Goal: Task Accomplishment & Management: Complete application form

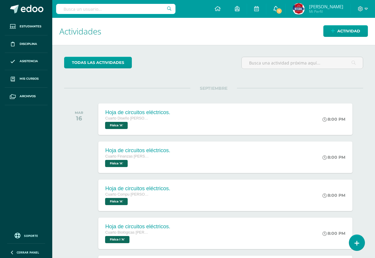
click at [282, 9] on span "1" at bounding box center [279, 11] width 7 height 7
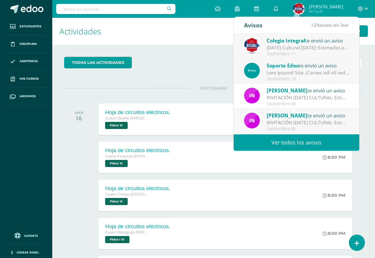
click at [286, 44] on div "Colegio Integral te envió un aviso" at bounding box center [308, 41] width 83 height 8
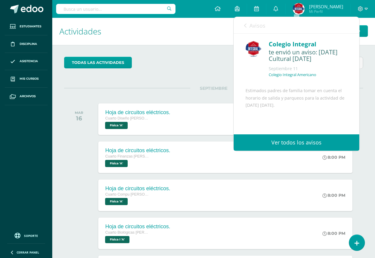
scroll to position [58, 0]
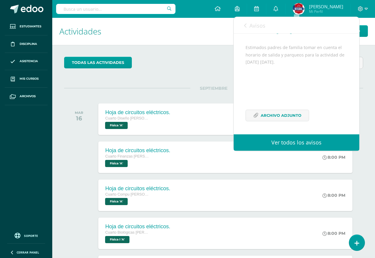
click at [264, 109] on div "Estimados padres de familia tomar en cuenta el horario de salida y parqueos par…" at bounding box center [296, 86] width 102 height 84
click at [262, 113] on span "Archivo Adjunto" at bounding box center [281, 115] width 41 height 11
click at [203, 53] on div "todas las Actividades No tienes actividades Échale un vistazo a los demás perío…" at bounding box center [213, 203] width 323 height 317
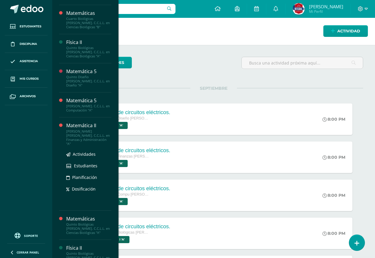
scroll to position [271, 0]
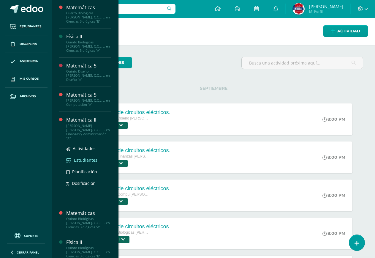
click at [92, 157] on span "Estudiantes" at bounding box center [85, 160] width 23 height 6
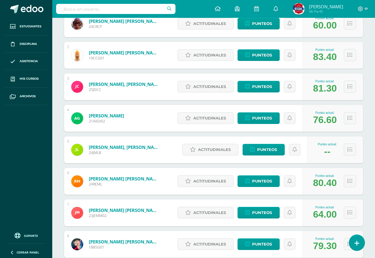
scroll to position [148, 0]
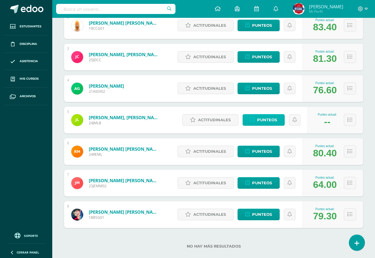
click at [257, 115] on span "Punteos" at bounding box center [267, 119] width 20 height 11
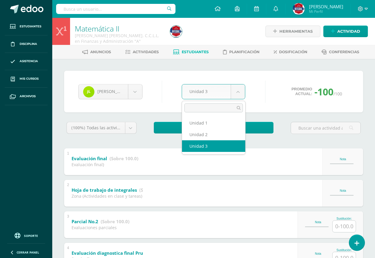
click at [240, 91] on body "Estudiantes Disciplina Asistencia Mis cursos Archivos Soporte Centro de ayuda Ú…" at bounding box center [187, 247] width 375 height 495
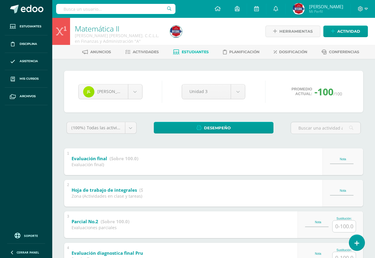
click at [347, 226] on body "Estudiantes Disciplina Asistencia Mis cursos Archivos Soporte Centro de ayuda Ú…" at bounding box center [187, 247] width 375 height 495
click at [347, 226] on input "text" at bounding box center [343, 226] width 23 height 12
click at [347, 226] on input "text" at bounding box center [348, 226] width 24 height 12
click at [218, 87] on body "Estudiantes Disciplina Asistencia Mis cursos Archivos Soporte Centro de ayuda Ú…" at bounding box center [187, 247] width 375 height 495
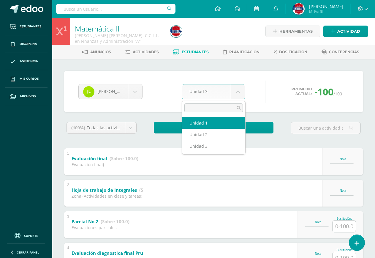
select select "Unidad 1"
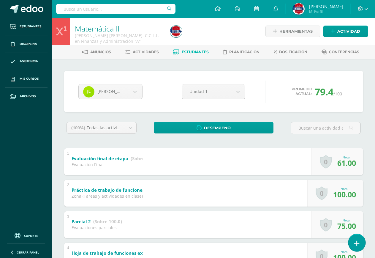
click at [359, 244] on link at bounding box center [356, 242] width 17 height 17
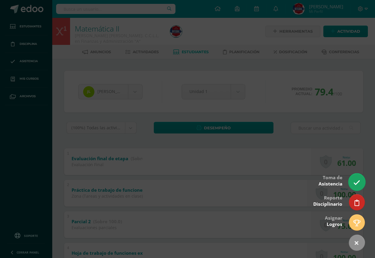
click at [357, 182] on icon at bounding box center [356, 182] width 7 height 7
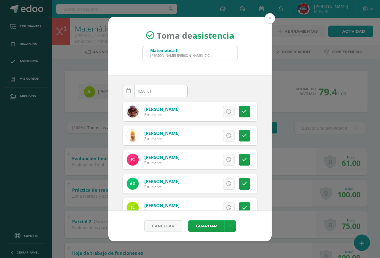
click at [270, 16] on button at bounding box center [269, 18] width 11 height 11
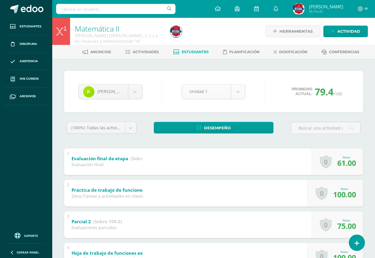
click at [211, 92] on body "Estudiantes Disciplina Asistencia Mis cursos Archivos Soporte Centro de ayuda Ú…" at bounding box center [187, 233] width 375 height 466
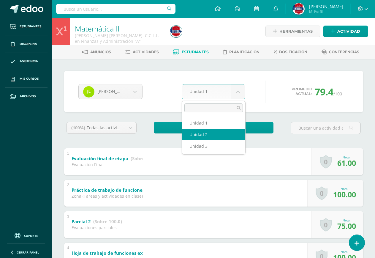
select select "Unidad 2"
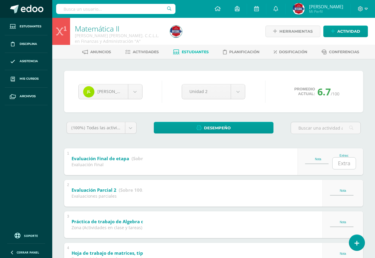
click at [29, 9] on span at bounding box center [32, 9] width 23 height 9
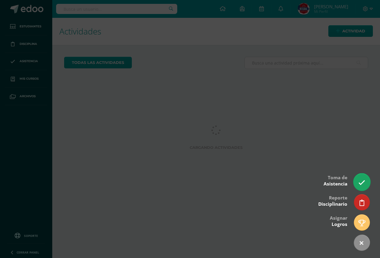
click at [360, 181] on icon at bounding box center [361, 182] width 7 height 7
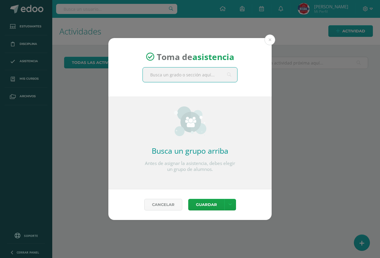
click at [182, 74] on input "text" at bounding box center [190, 74] width 94 height 15
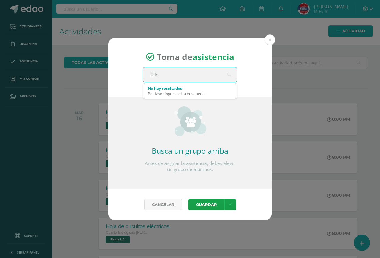
type input "fisica"
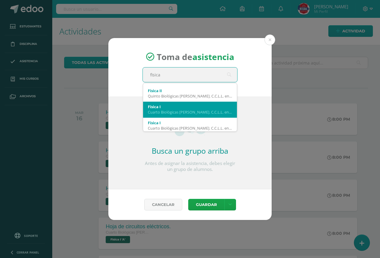
scroll to position [32, 0]
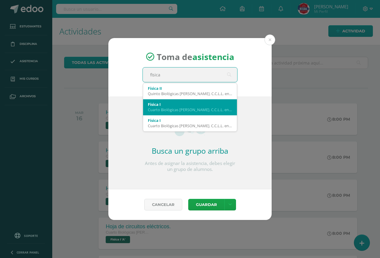
click at [181, 108] on div "Cuarto Biológicas [PERSON_NAME]. C.C.L.L. en Ciencias Biológicas 'B'" at bounding box center [190, 109] width 84 height 5
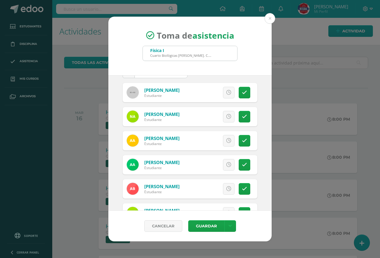
scroll to position [30, 0]
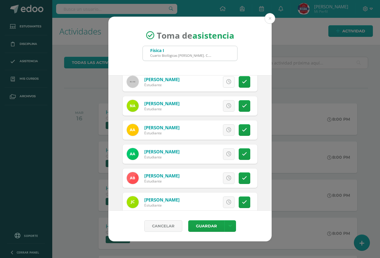
click at [223, 77] on link at bounding box center [229, 82] width 12 height 12
click at [239, 107] on link at bounding box center [245, 106] width 12 height 12
click at [242, 129] on icon at bounding box center [244, 129] width 5 height 5
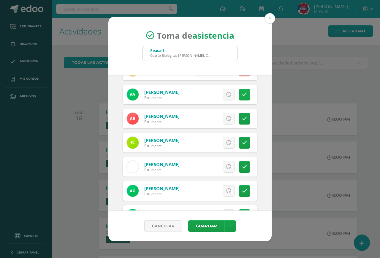
scroll to position [119, 0]
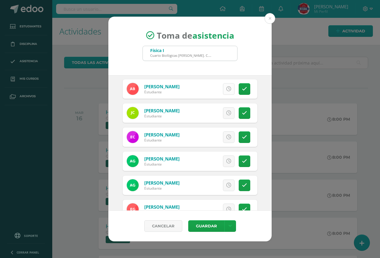
click at [225, 91] on link at bounding box center [229, 89] width 12 height 12
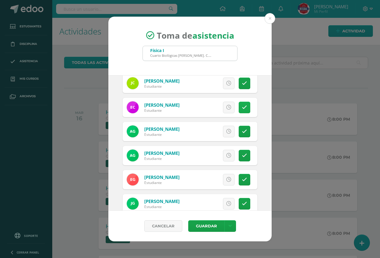
click at [239, 104] on link at bounding box center [245, 108] width 12 height 12
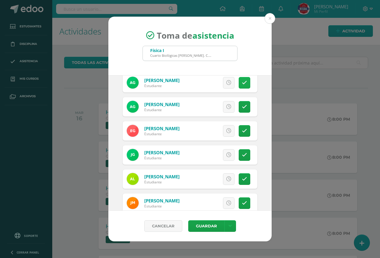
scroll to position [208, 0]
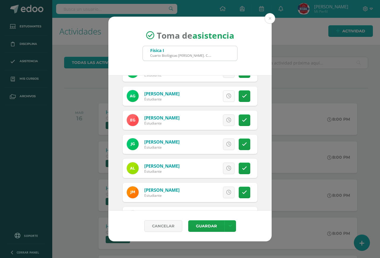
click at [226, 93] on icon at bounding box center [228, 95] width 5 height 5
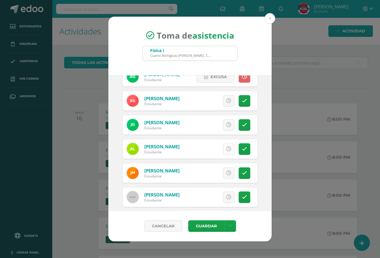
scroll to position [237, 0]
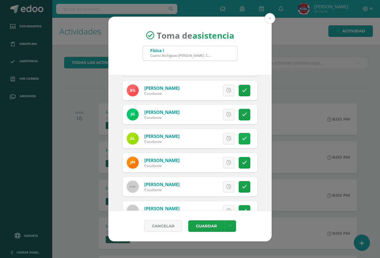
click at [242, 139] on icon at bounding box center [244, 138] width 5 height 5
click at [232, 162] on div "Excusa Detalles sobre excusa: Añadir excusa a todas las inasistencias del día C…" at bounding box center [214, 162] width 85 height 19
click at [232, 161] on div "Excusa Detalles sobre excusa: Añadir excusa a todas las inasistencias del día C…" at bounding box center [214, 162] width 85 height 19
click at [242, 162] on icon at bounding box center [244, 162] width 5 height 5
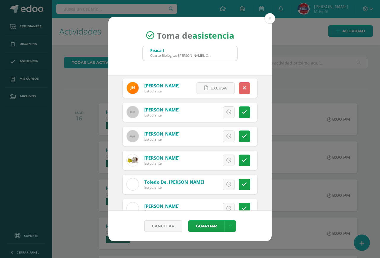
scroll to position [326, 0]
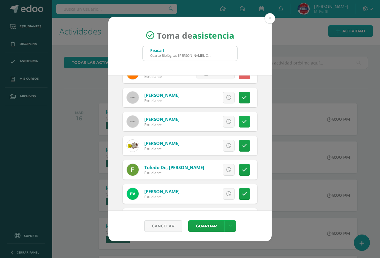
click at [242, 118] on link at bounding box center [245, 122] width 12 height 12
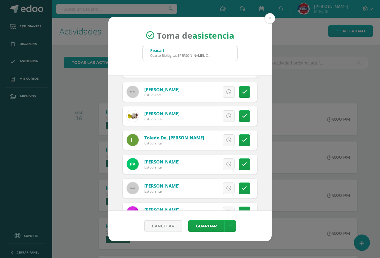
scroll to position [377, 0]
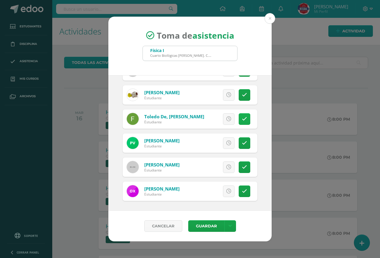
click at [239, 122] on link at bounding box center [245, 119] width 12 height 12
click at [239, 145] on link at bounding box center [245, 143] width 12 height 12
click at [242, 164] on icon at bounding box center [244, 166] width 5 height 5
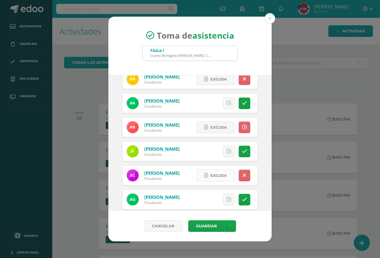
scroll to position [110, 0]
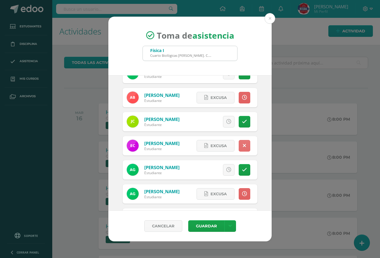
click at [243, 144] on icon at bounding box center [244, 145] width 3 height 5
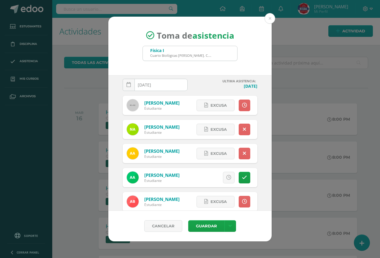
scroll to position [0, 0]
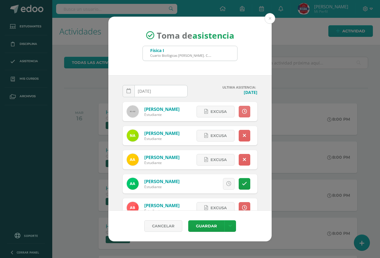
click at [244, 111] on link at bounding box center [245, 112] width 12 height 12
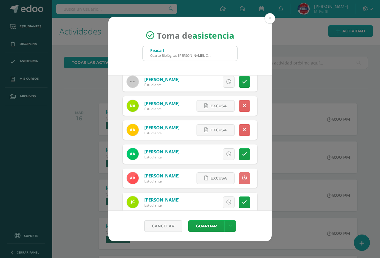
click at [239, 179] on link at bounding box center [245, 178] width 12 height 12
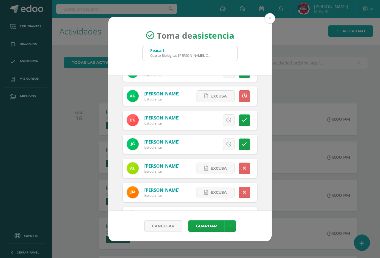
scroll to position [178, 0]
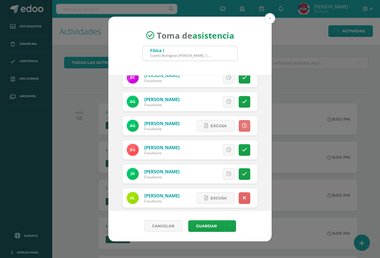
click at [239, 129] on link at bounding box center [245, 126] width 12 height 12
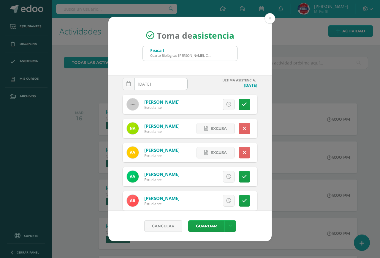
scroll to position [0, 0]
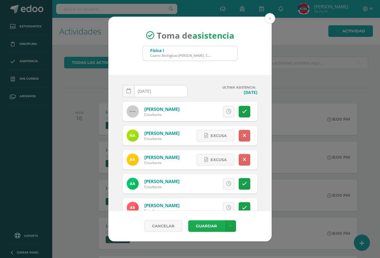
drag, startPoint x: 206, startPoint y: 234, endPoint x: 202, endPoint y: 229, distance: 6.4
click at [202, 231] on div "Cancelar Guardar Guardar sin notificar inasistencias" at bounding box center [189, 225] width 163 height 31
click at [200, 228] on button "Guardar" at bounding box center [206, 226] width 36 height 12
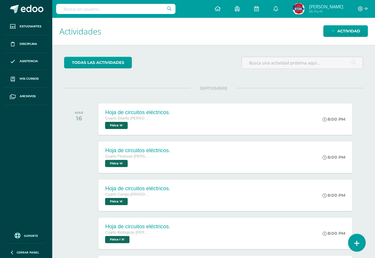
click at [356, 245] on icon at bounding box center [356, 243] width 5 height 7
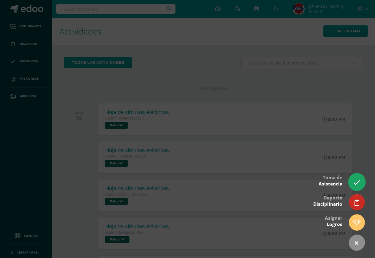
click at [355, 175] on link at bounding box center [356, 181] width 17 height 17
